Goal: Transaction & Acquisition: Purchase product/service

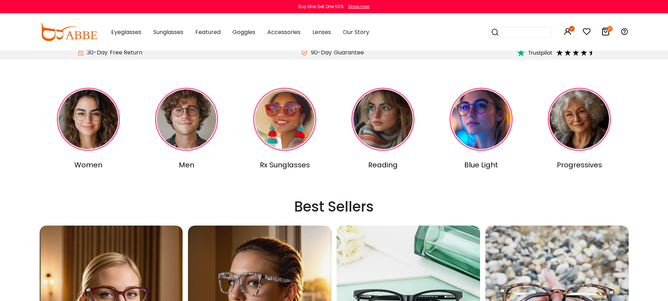
scroll to position [271, 0]
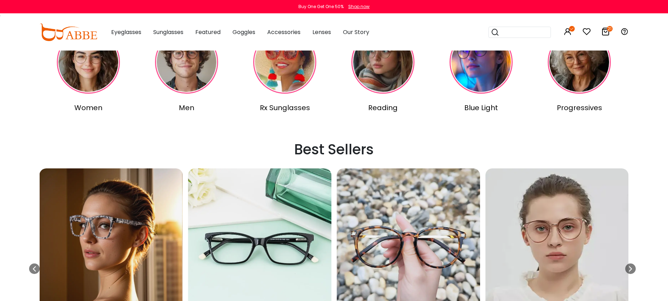
click at [276, 74] on img at bounding box center [284, 61] width 63 height 63
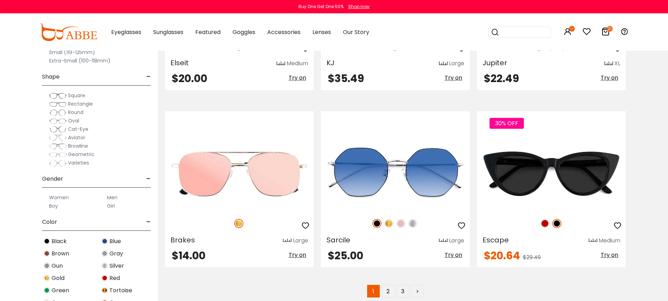
scroll to position [3526, 0]
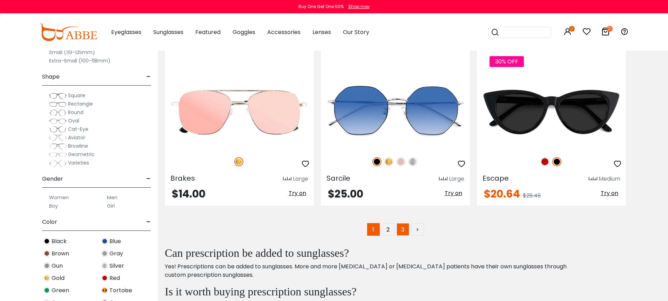
click at [402, 230] on link "3" at bounding box center [402, 229] width 13 height 13
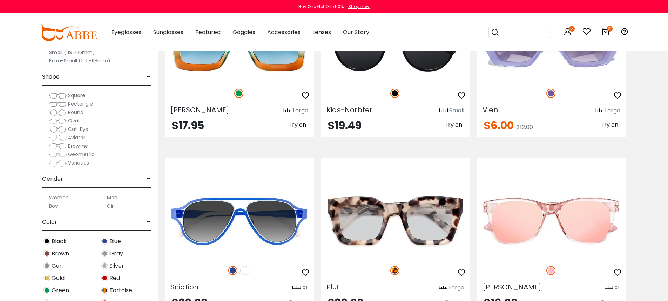
scroll to position [2702, 0]
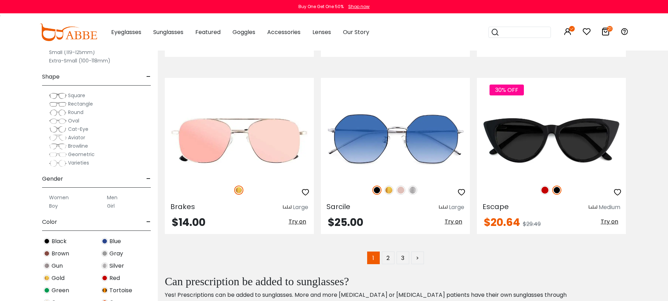
scroll to position [3512, 0]
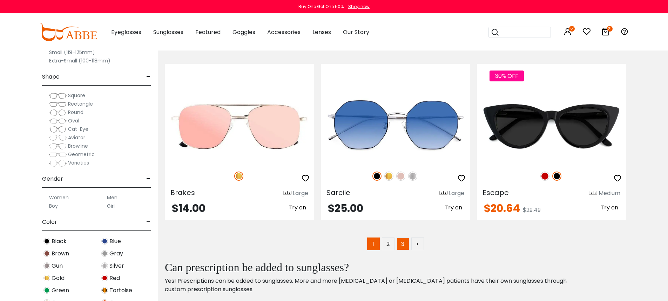
click at [401, 244] on link "3" at bounding box center [402, 243] width 13 height 13
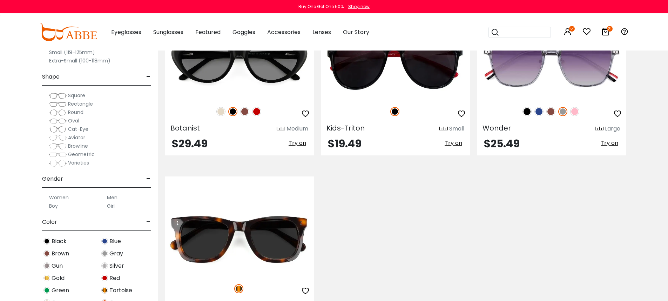
scroll to position [3104, 0]
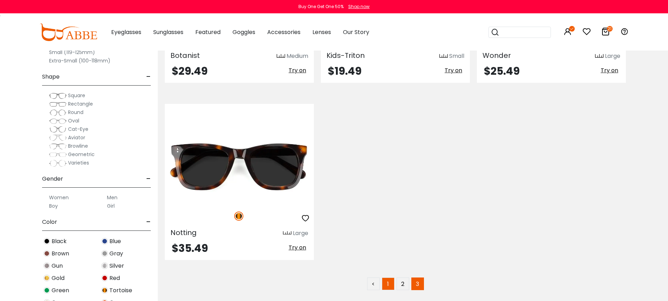
click at [391, 283] on link "1" at bounding box center [388, 283] width 13 height 13
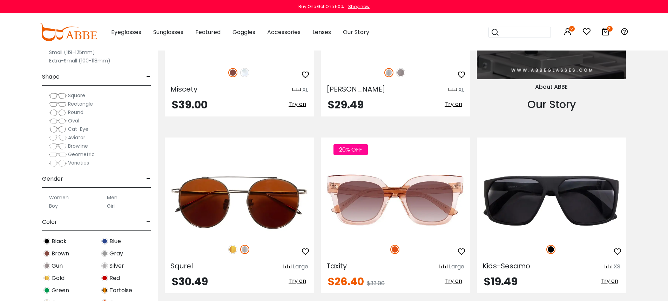
scroll to position [780, 0]
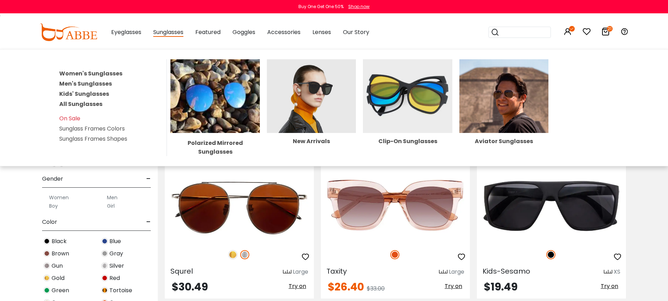
click at [198, 97] on img at bounding box center [214, 96] width 89 height 74
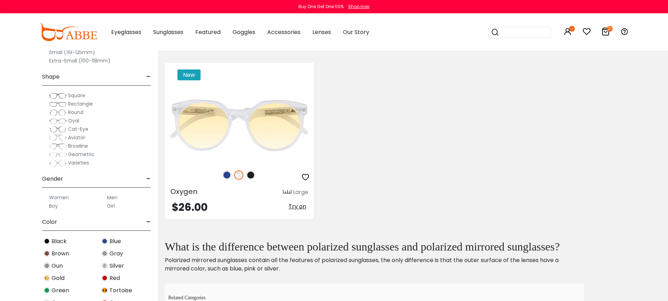
scroll to position [2001, 0]
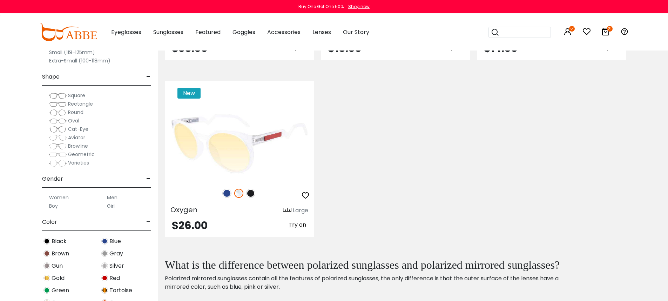
click at [228, 194] on img at bounding box center [226, 193] width 9 height 9
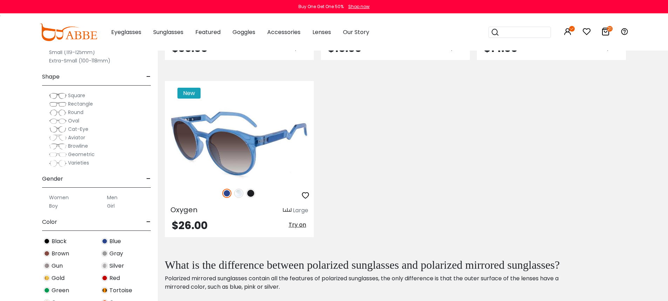
click at [251, 193] on img at bounding box center [250, 193] width 9 height 9
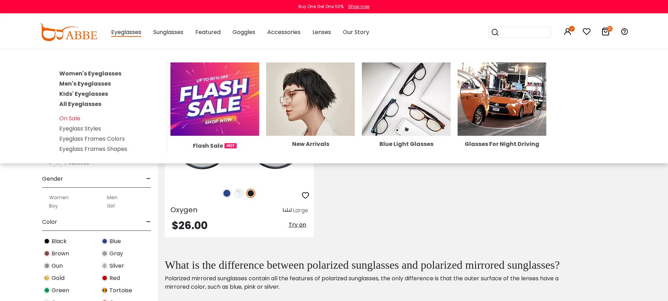
click at [323, 90] on img at bounding box center [310, 98] width 89 height 73
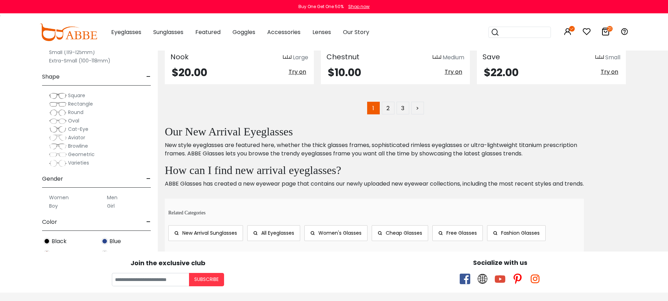
scroll to position [3560, 0]
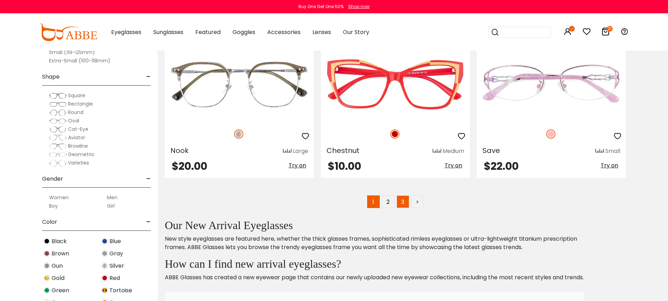
click at [403, 202] on link "3" at bounding box center [402, 201] width 13 height 13
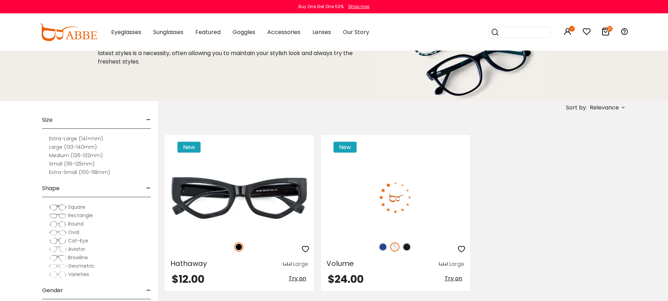
scroll to position [121, 0]
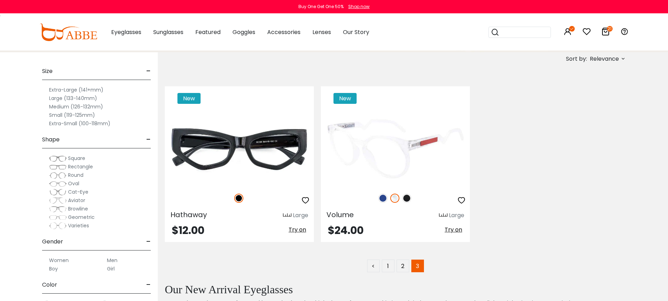
click at [406, 197] on img at bounding box center [406, 198] width 9 height 9
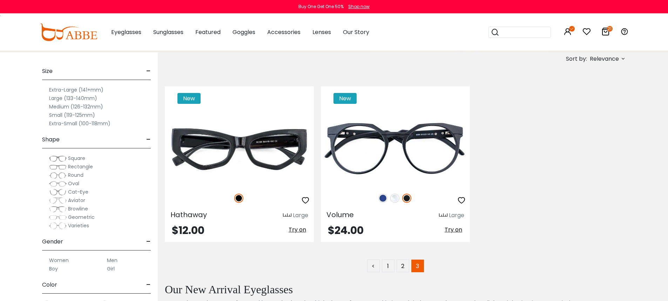
click at [590, 183] on div "New [PERSON_NAME] Large $12.00 New" at bounding box center [395, 164] width 468 height 177
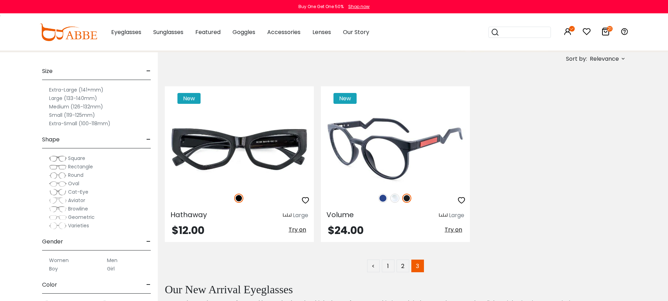
click at [394, 199] on img at bounding box center [394, 198] width 9 height 9
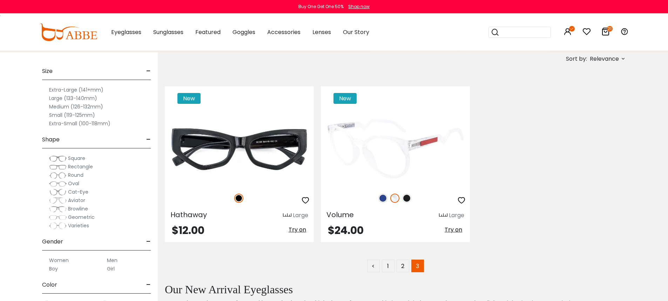
click at [385, 197] on img at bounding box center [382, 198] width 9 height 9
